Goal: Task Accomplishment & Management: Manage account settings

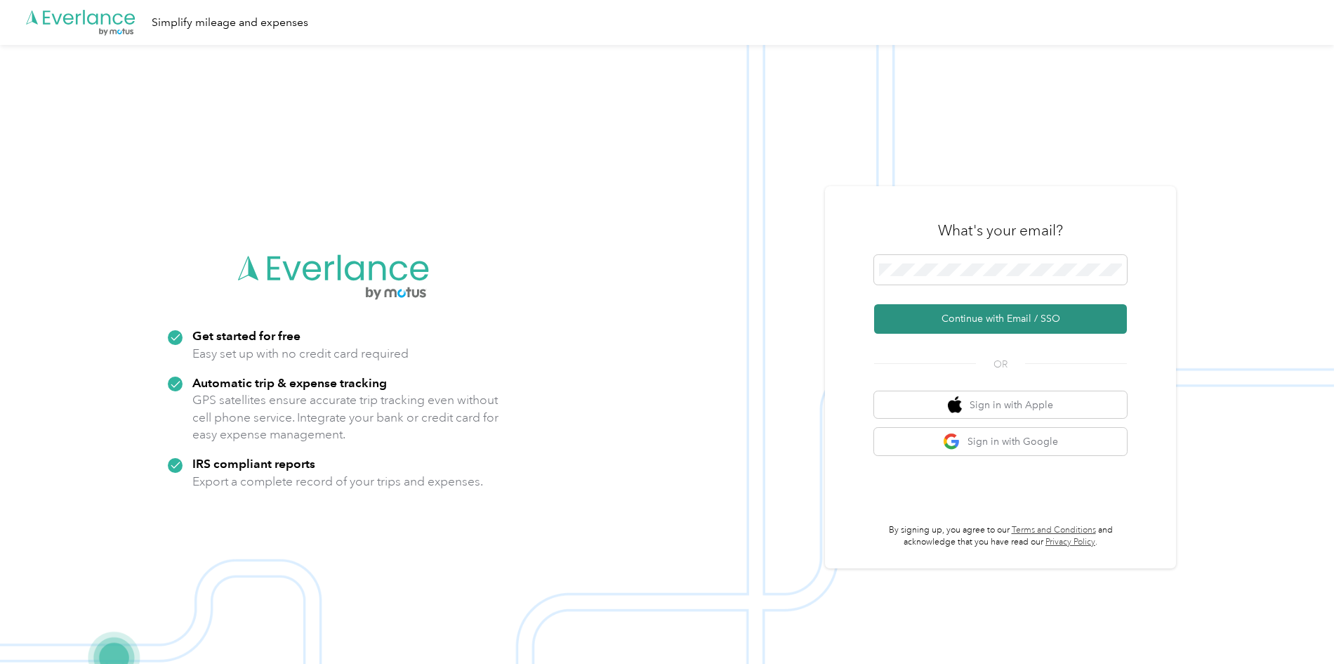
click at [1016, 321] on button "Continue with Email / SSO" at bounding box center [1000, 318] width 253 height 29
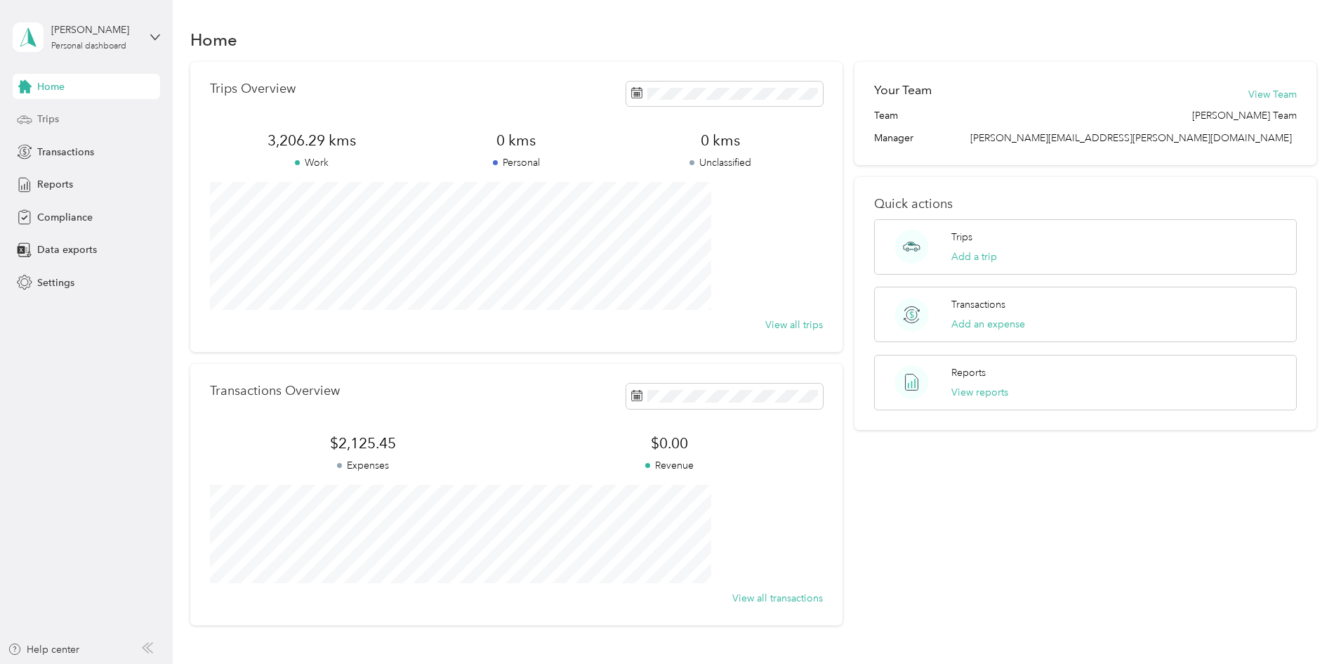
click at [41, 123] on span "Trips" at bounding box center [48, 119] width 22 height 15
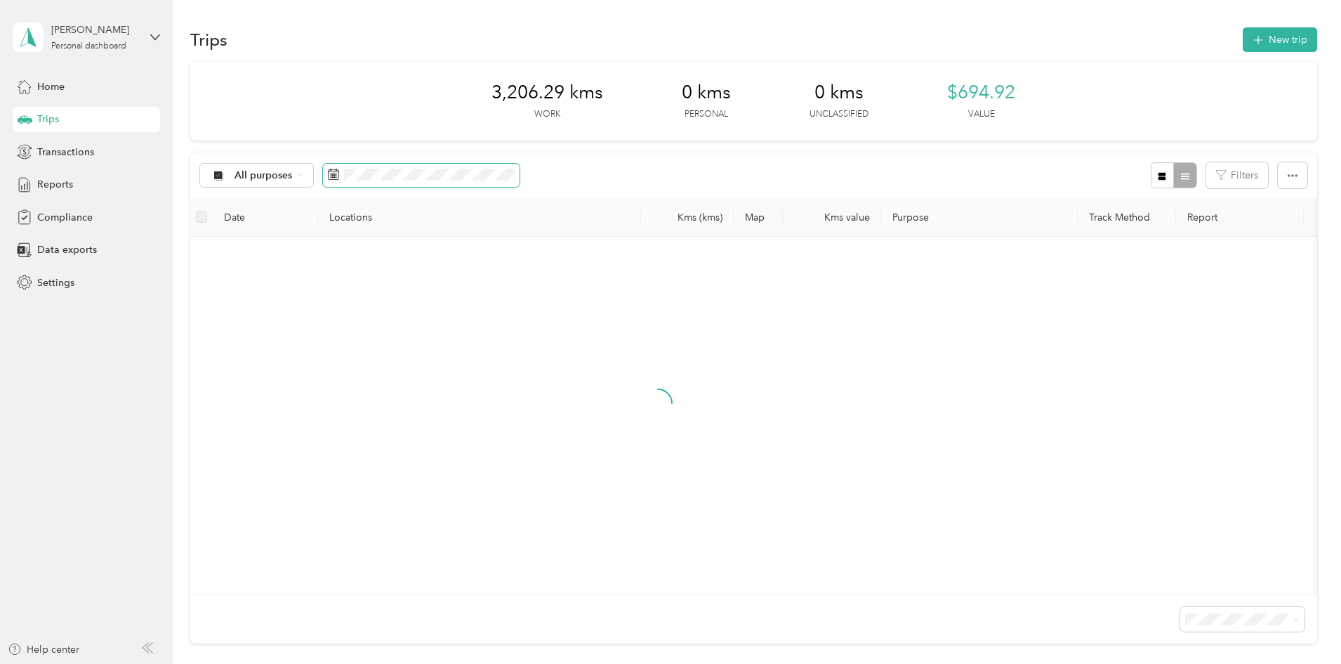
click at [454, 165] on span at bounding box center [421, 176] width 197 height 24
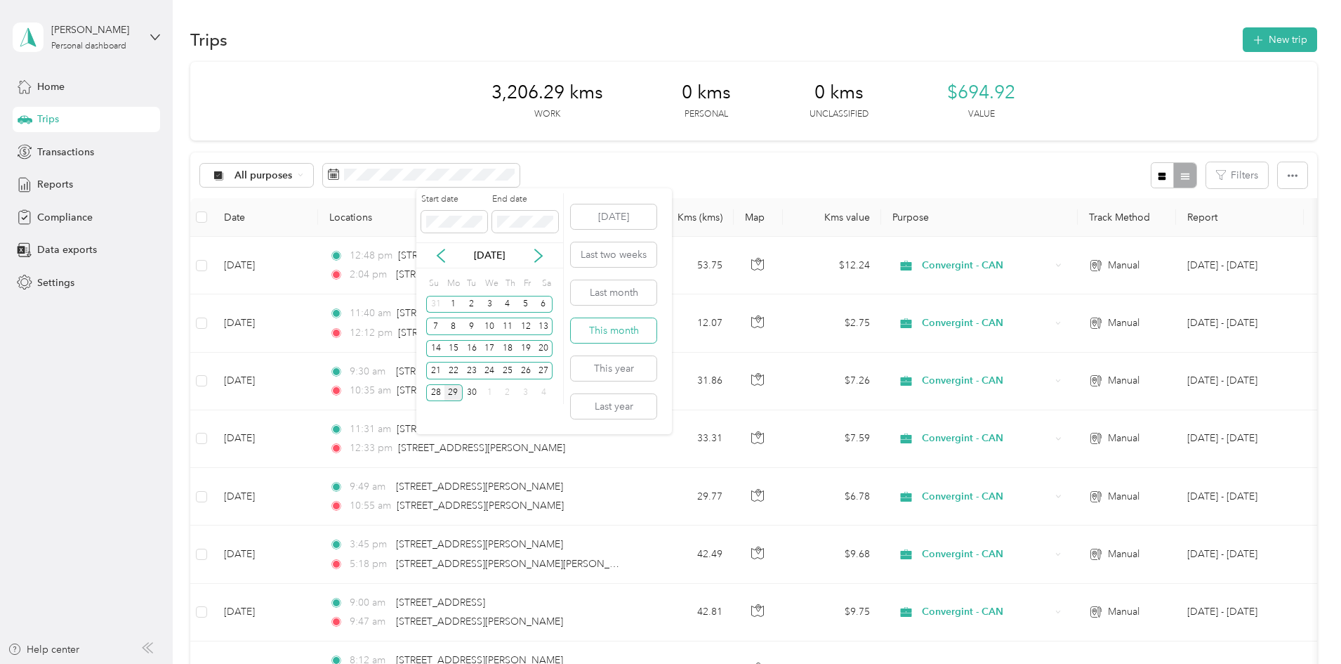
click at [616, 326] on button "This month" at bounding box center [614, 330] width 86 height 25
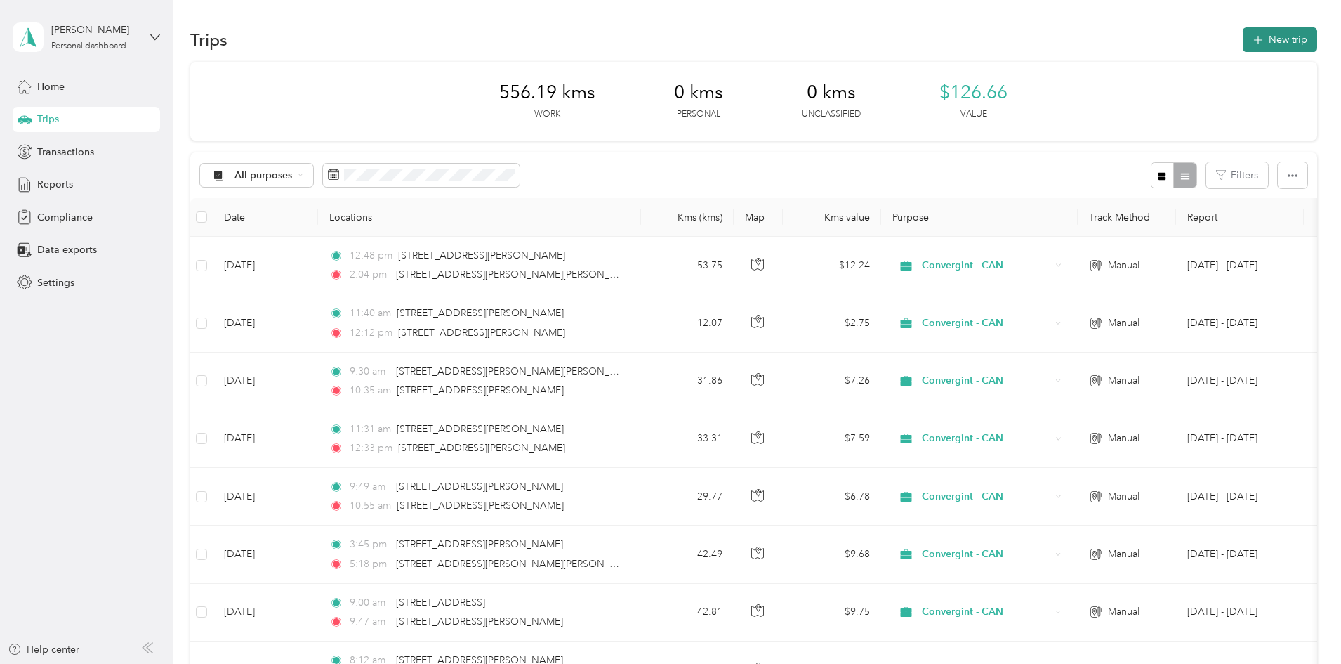
click at [1243, 39] on button "New trip" at bounding box center [1280, 39] width 74 height 25
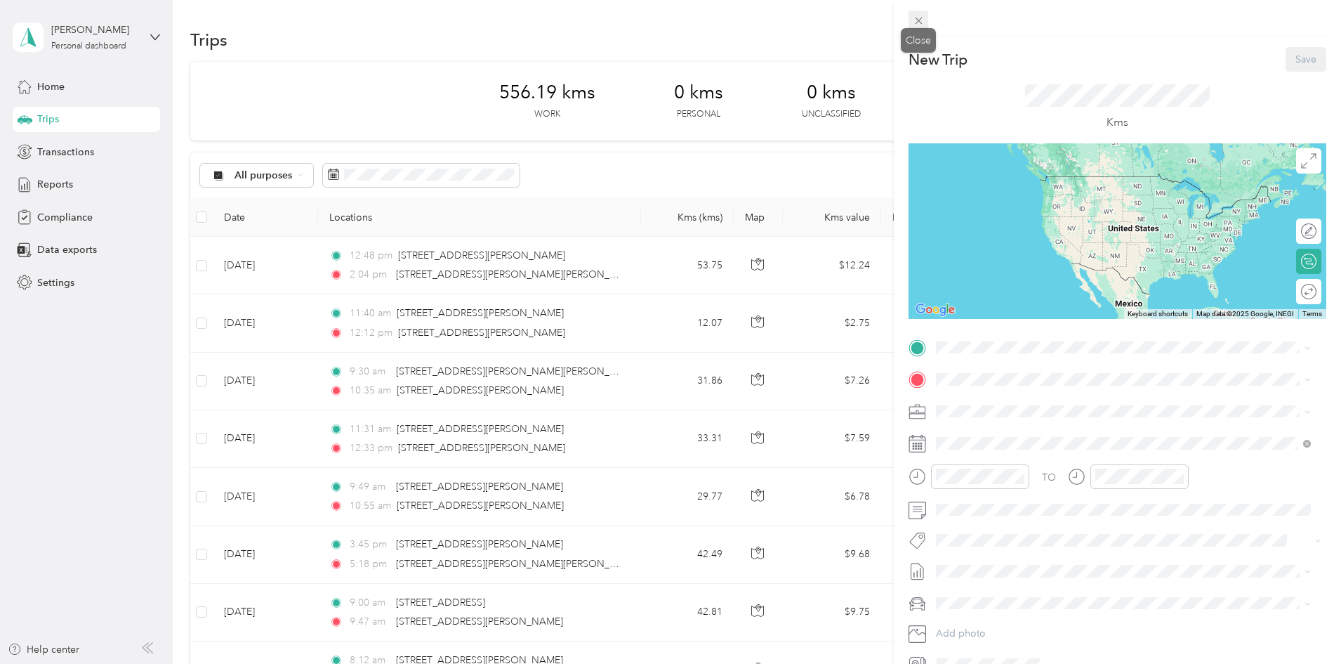
click at [912, 15] on span at bounding box center [919, 21] width 20 height 20
